Goal: Check status

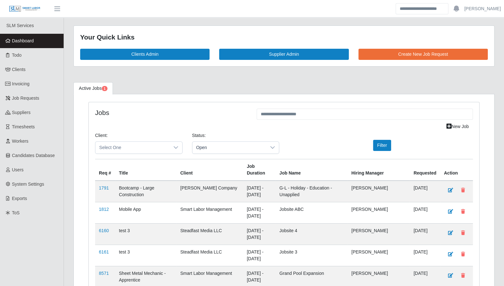
click at [21, 38] on span "Dashboard" at bounding box center [23, 40] width 22 height 5
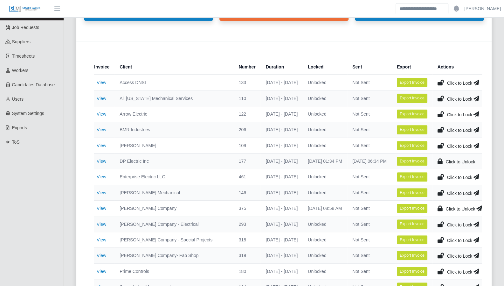
scroll to position [75, 0]
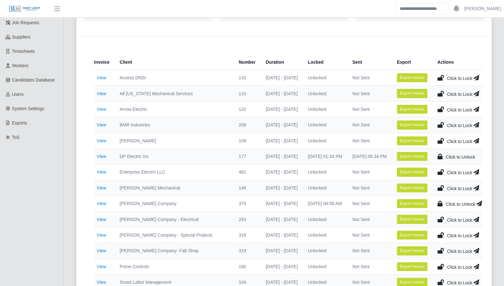
click at [101, 171] on link "View" at bounding box center [102, 171] width 10 height 5
